Goal: Complete application form

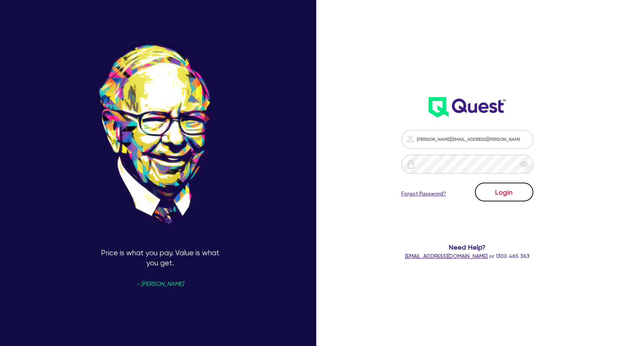
click at [498, 195] on button "Login" at bounding box center [504, 192] width 58 height 19
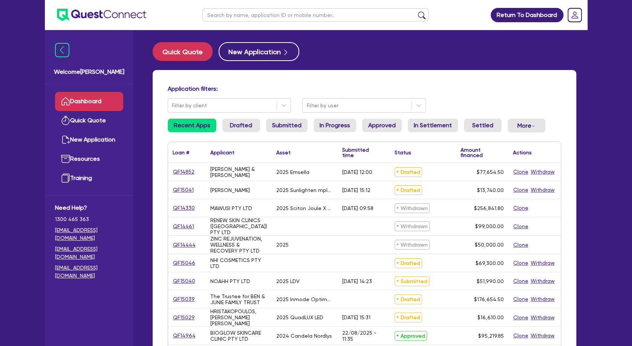
click at [314, 17] on input "text" at bounding box center [315, 14] width 226 height 13
type input "j"
click at [294, 19] on input "text" at bounding box center [315, 14] width 226 height 13
type input "jaklina"
click at [416, 11] on button "submit" at bounding box center [422, 16] width 12 height 11
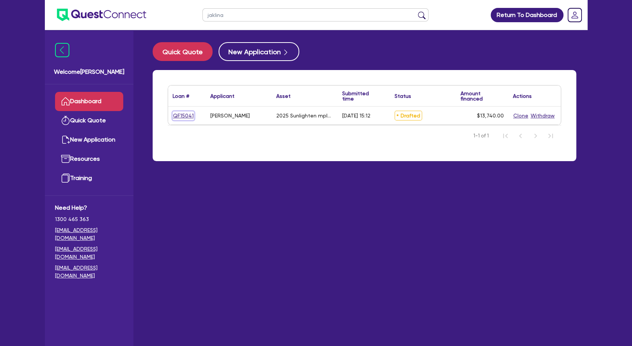
click at [185, 115] on link "QF15041" at bounding box center [183, 116] width 21 height 9
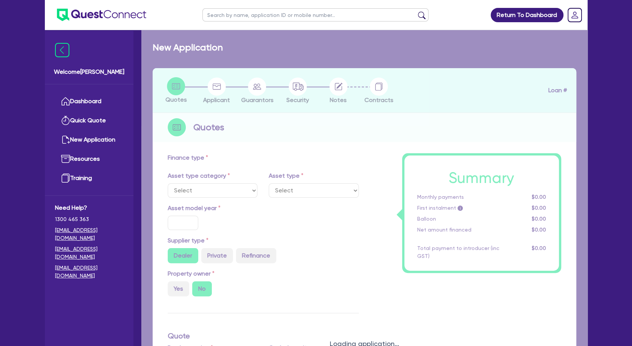
select select "TERTIARY_ASSETS"
type input "2025"
radio input "true"
type input "13,740"
type input "5"
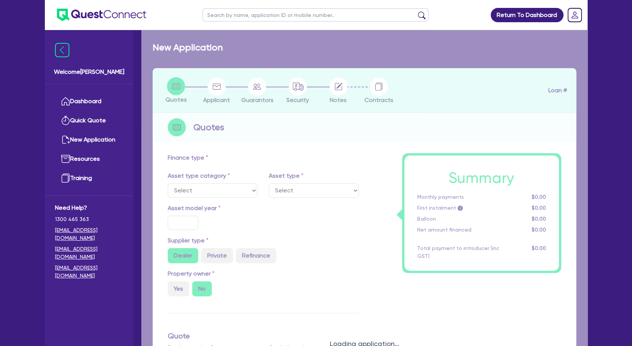
type input "687"
type input "10.5"
type input "350"
select select "BEAUTY_EQUIPMENT"
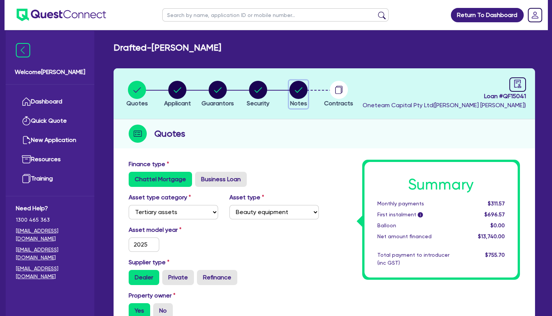
click at [292, 85] on circle "button" at bounding box center [298, 90] width 18 height 18
select select "Other"
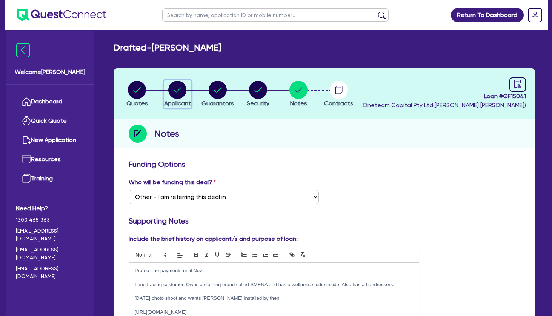
click at [178, 90] on circle "button" at bounding box center [177, 90] width 18 height 18
select select "SOLE_TRADER"
select select "HEALTH_BEAUTY"
select select "HAIR_BEAUTY_SALONS"
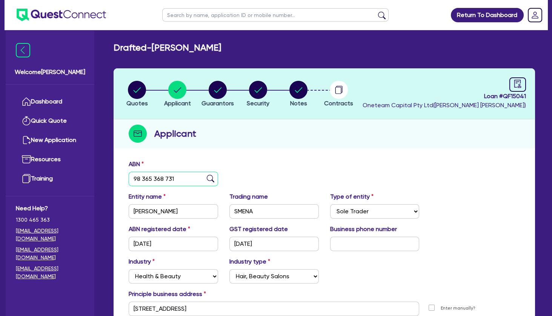
click at [172, 178] on input "98 365 368 731" at bounding box center [173, 179] width 89 height 14
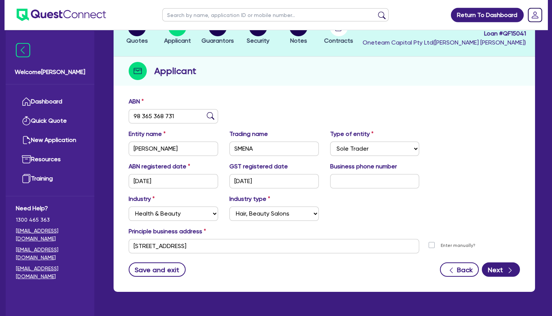
scroll to position [81, 0]
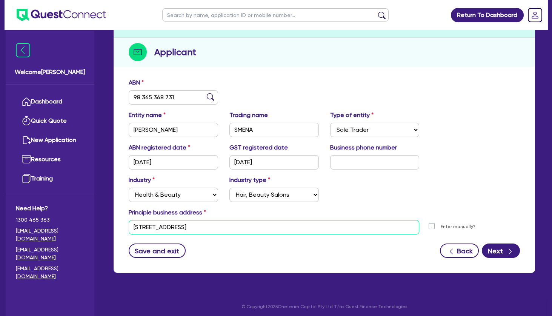
click at [185, 229] on input "[STREET_ADDRESS]" at bounding box center [274, 227] width 290 height 14
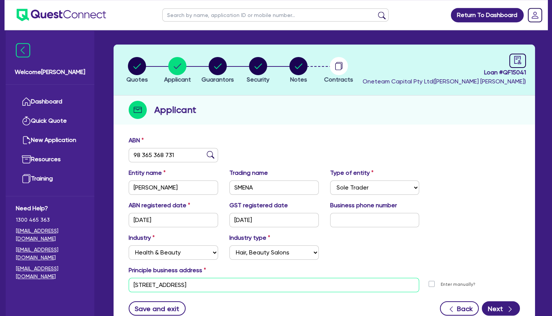
scroll to position [0, 0]
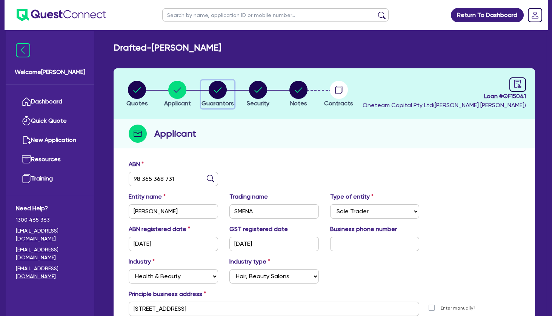
click at [214, 92] on circle "button" at bounding box center [217, 90] width 18 height 18
select select "MRS"
select select "VIC"
select select "SINGLE"
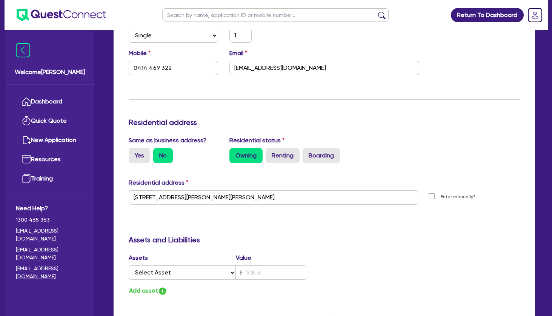
scroll to position [41, 0]
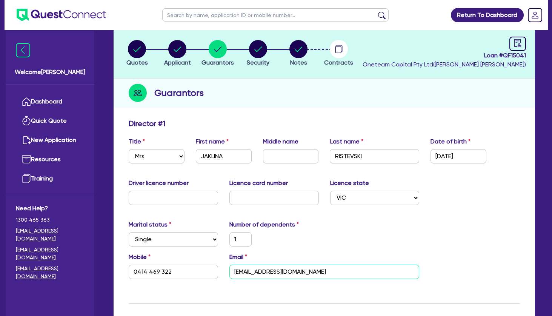
click at [264, 274] on input "[EMAIL_ADDRESS][DOMAIN_NAME]" at bounding box center [324, 271] width 190 height 14
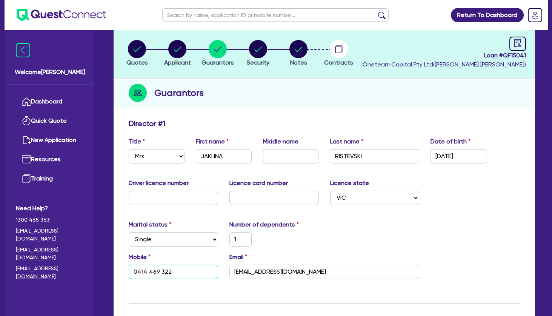
click at [153, 271] on input "0414 469 322" at bounding box center [173, 271] width 89 height 14
drag, startPoint x: 302, startPoint y: 110, endPoint x: 290, endPoint y: 99, distance: 16.8
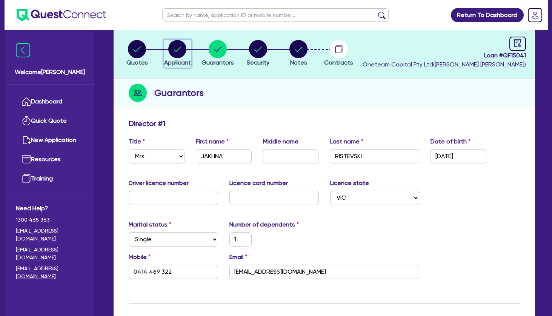
click at [179, 50] on circle "button" at bounding box center [177, 49] width 18 height 18
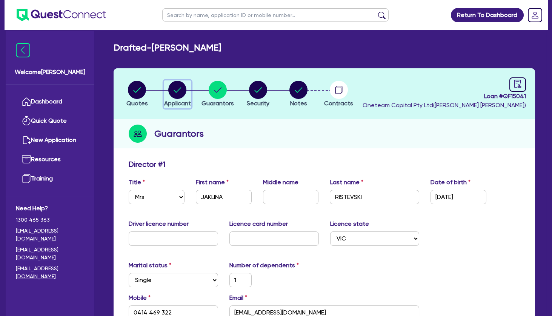
select select "SOLE_TRADER"
select select "HEALTH_BEAUTY"
select select "HAIR_BEAUTY_SALONS"
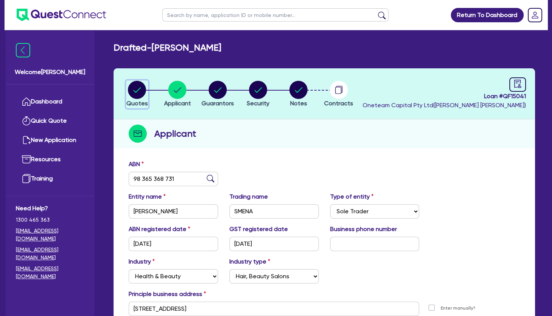
click at [144, 95] on circle "button" at bounding box center [137, 90] width 18 height 18
select select "TERTIARY_ASSETS"
select select "BEAUTY_EQUIPMENT"
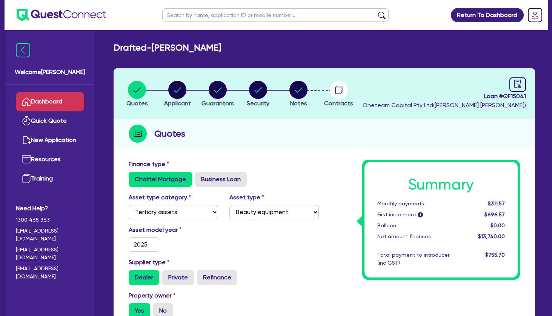
click at [49, 109] on link "Dashboard" at bounding box center [50, 101] width 68 height 19
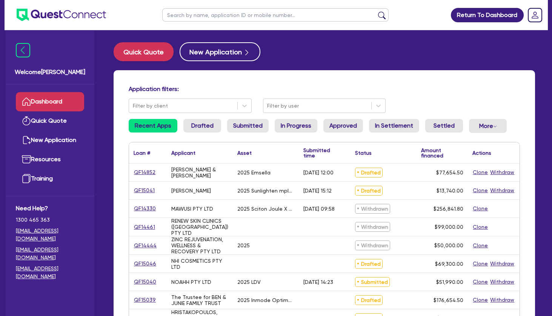
scroll to position [41, 0]
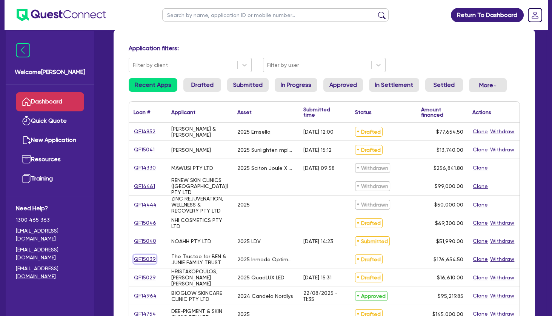
click at [150, 258] on link "QF15039" at bounding box center [144, 258] width 23 height 9
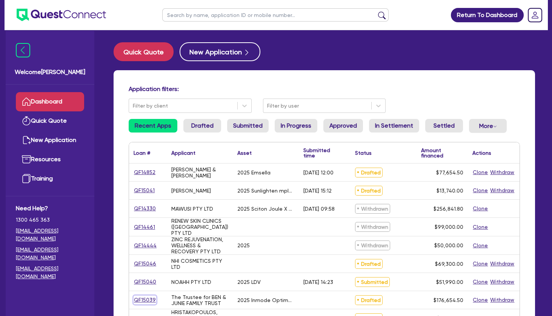
select select "TERTIARY_ASSETS"
select select "BEAUTY_EQUIPMENT"
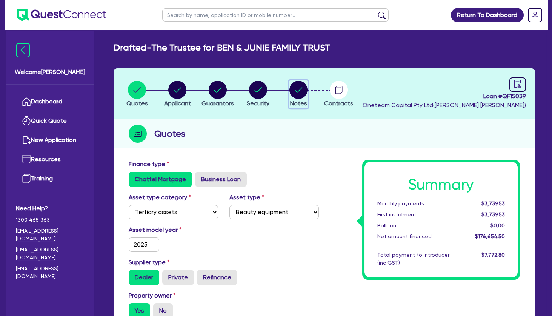
click at [298, 89] on circle "button" at bounding box center [298, 90] width 18 height 18
select select "Other"
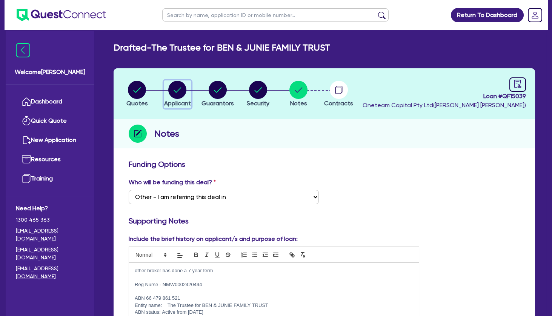
click at [176, 87] on circle "button" at bounding box center [177, 90] width 18 height 18
select select "TRUST"
select select "COMPANY"
select select "HEALTH_BEAUTY"
select select "HAIR_BEAUTY_SALONS"
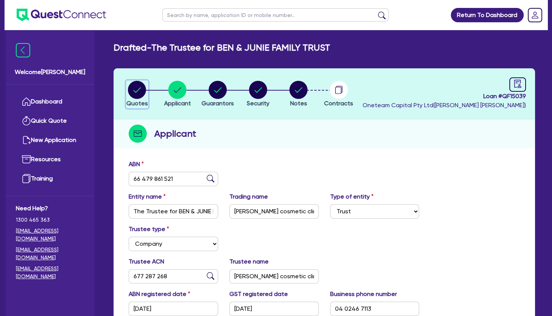
click at [142, 86] on circle "button" at bounding box center [137, 90] width 18 height 18
select select "TERTIARY_ASSETS"
select select "BEAUTY_EQUIPMENT"
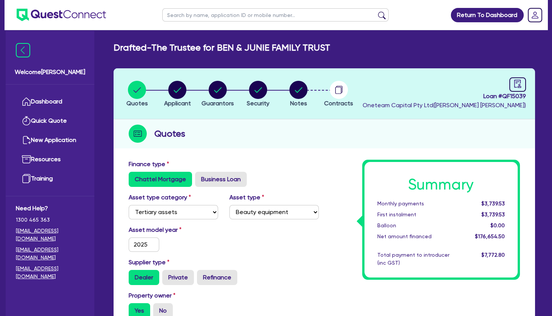
click at [228, 13] on input "text" at bounding box center [275, 14] width 226 height 13
type input "april"
click button "submit" at bounding box center [382, 16] width 12 height 11
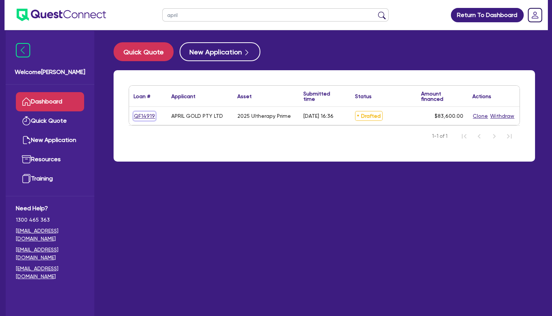
click at [143, 118] on link "QF14919" at bounding box center [144, 116] width 22 height 9
select select "TERTIARY_ASSETS"
select select "BEAUTY_EQUIPMENT"
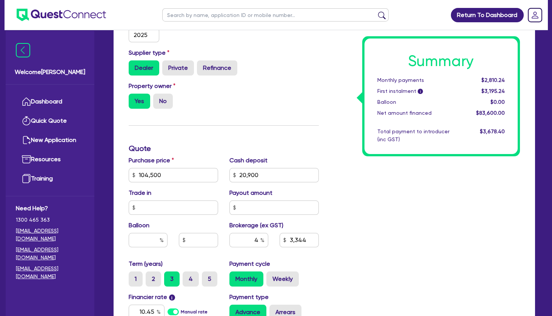
scroll to position [326, 0]
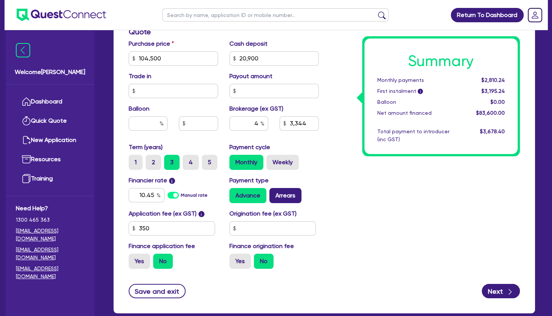
click at [281, 195] on label "Arrears" at bounding box center [285, 195] width 32 height 15
click at [274, 193] on input "Arrears" at bounding box center [271, 190] width 5 height 5
radio input "true"
type input "104,500"
type input "20,900"
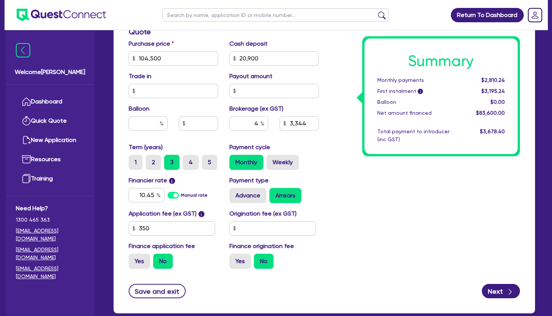
type input "3,344"
type input "104,500"
type input "20,900"
type input "3,344"
click at [425, 107] on div "Summary Monthly payments $2,834.71 First instalment i $3,219.71 Balloon $0.00 N…" at bounding box center [440, 95] width 153 height 115
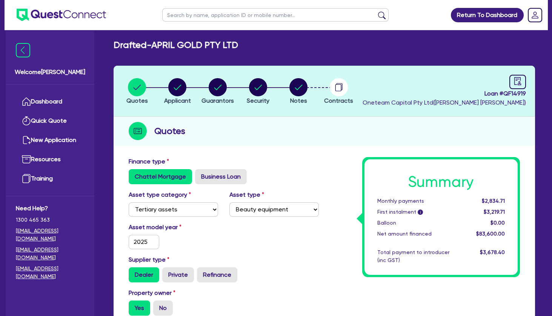
scroll to position [0, 0]
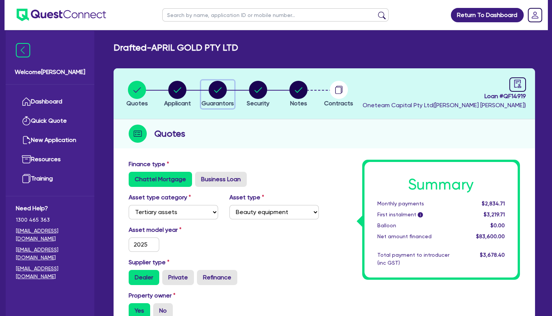
click at [221, 87] on circle "button" at bounding box center [217, 90] width 18 height 18
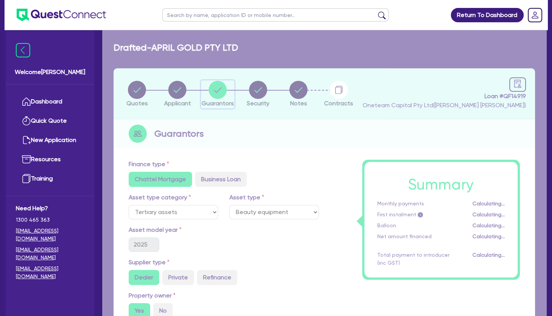
select select "MRS"
select select "VIC"
select select "DE_FACTO"
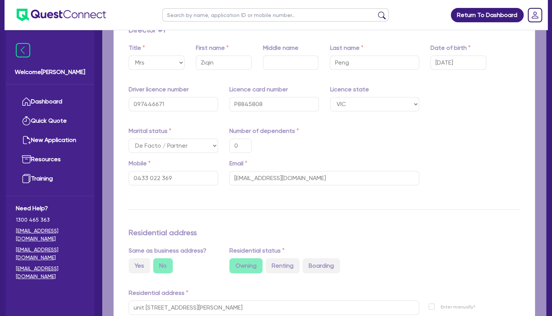
type input "0"
type input "0433 022 369"
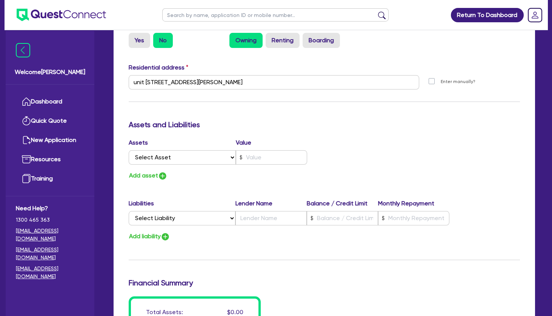
scroll to position [216, 0]
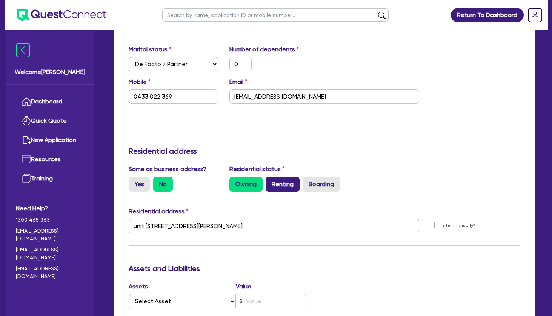
click at [290, 186] on label "Renting" at bounding box center [282, 183] width 34 height 15
click at [270, 181] on input "Renting" at bounding box center [267, 178] width 5 height 5
radio input "true"
type input "0"
type input "0433 022 369"
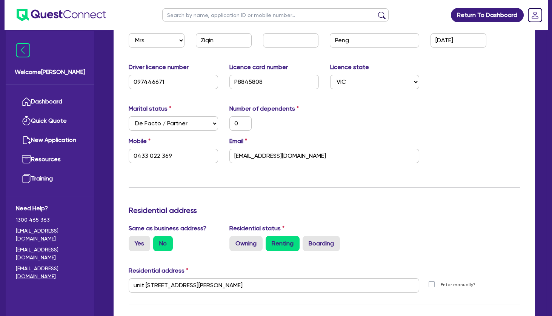
scroll to position [0, 0]
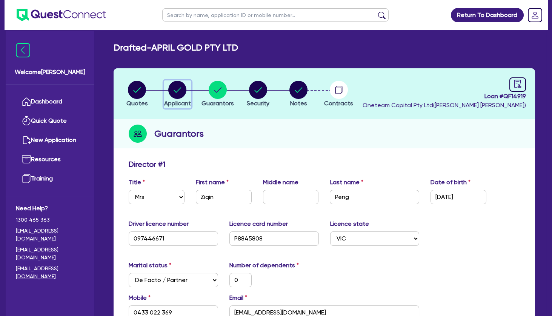
click at [173, 92] on circle "button" at bounding box center [177, 90] width 18 height 18
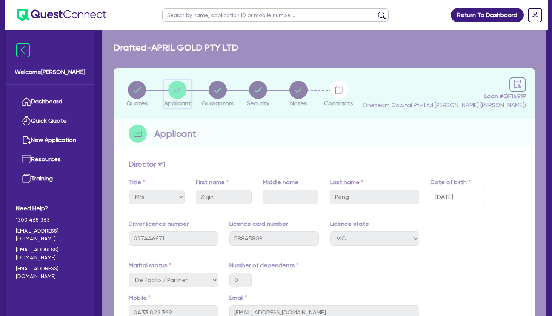
select select "COMPANY"
select select "HEALTH_BEAUTY"
select select "HAIR_BEAUTY_SALONS"
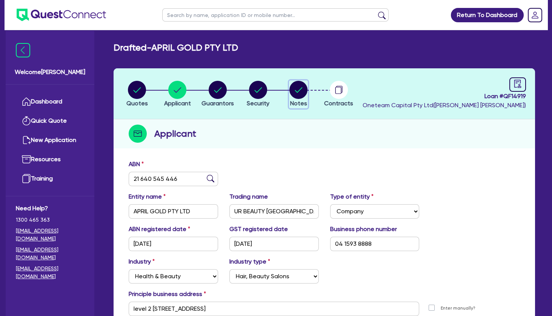
click at [297, 90] on circle "button" at bounding box center [298, 90] width 18 height 18
select select "Other"
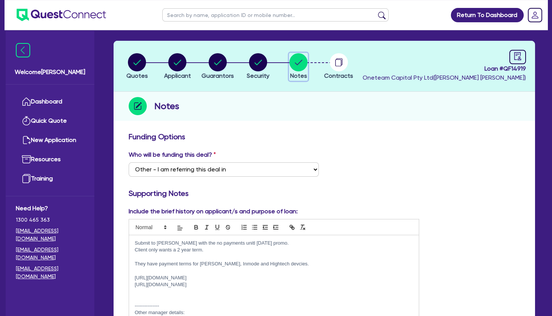
scroll to position [41, 0]
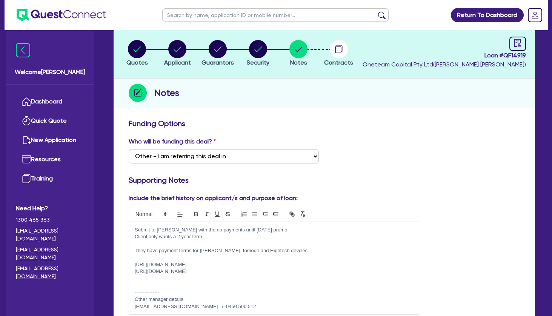
click at [182, 241] on p at bounding box center [274, 243] width 278 height 7
click at [167, 256] on p at bounding box center [274, 257] width 278 height 7
drag, startPoint x: 202, startPoint y: 264, endPoint x: 179, endPoint y: 264, distance: 22.6
click at [179, 264] on p "[URL][DOMAIN_NAME]" at bounding box center [274, 264] width 278 height 7
click at [265, 272] on p "[URL][DOMAIN_NAME]" at bounding box center [274, 271] width 278 height 7
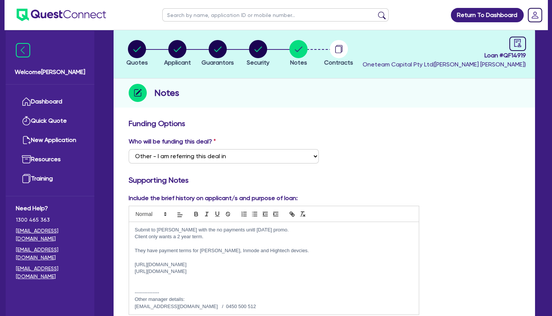
drag, startPoint x: 192, startPoint y: 271, endPoint x: 135, endPoint y: 272, distance: 56.6
click at [135, 272] on p "[URL][DOMAIN_NAME]" at bounding box center [274, 271] width 278 height 7
copy p "[URL][DOMAIN_NAME]"
click at [334, 103] on div "Notes" at bounding box center [323, 92] width 421 height 29
